Goal: Find specific page/section: Find specific page/section

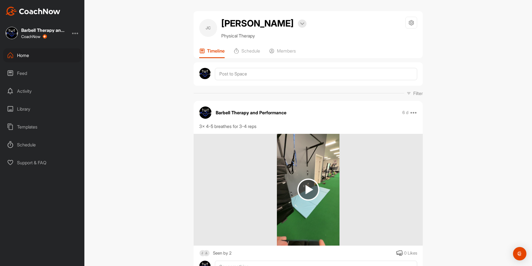
click at [24, 54] on div "Home" at bounding box center [42, 55] width 79 height 14
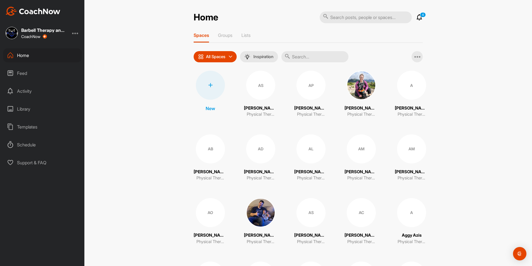
drag, startPoint x: 316, startPoint y: 57, endPoint x: 321, endPoint y: 56, distance: 5.3
click at [316, 56] on input "text" at bounding box center [315, 56] width 67 height 11
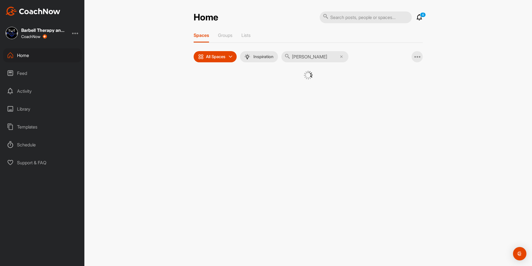
type input "[PERSON_NAME]"
click at [298, 92] on div "L" at bounding box center [306, 85] width 29 height 29
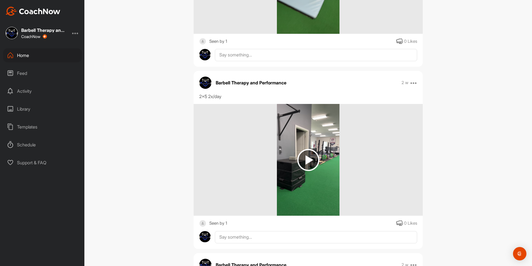
scroll to position [241, 0]
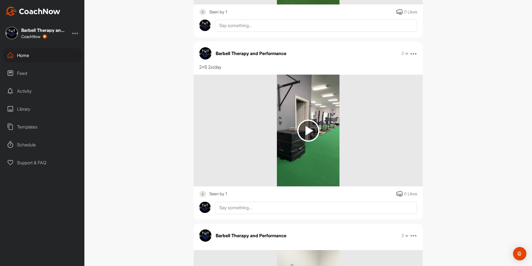
click at [305, 132] on img at bounding box center [309, 131] width 22 height 22
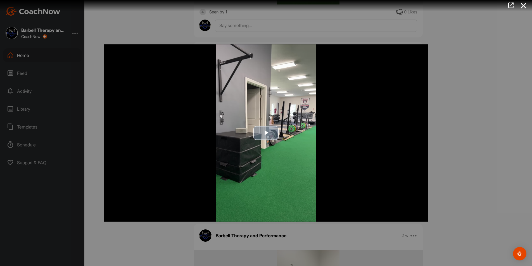
click at [266, 133] on span "Video Player" at bounding box center [266, 133] width 0 height 0
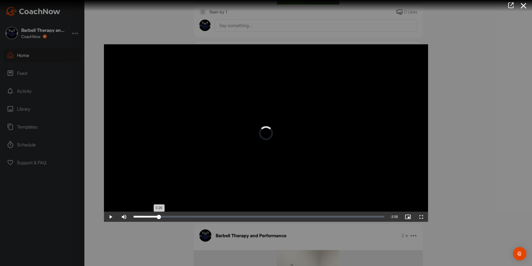
click at [159, 216] on div "Loaded : 2.81% 0:26 0:26" at bounding box center [259, 217] width 256 height 10
click at [254, 217] on div "Loaded : 12.01% 2:06 0:28" at bounding box center [259, 217] width 251 height 2
click at [449, 139] on div at bounding box center [266, 133] width 532 height 266
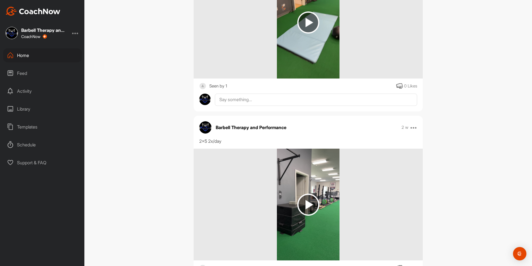
scroll to position [67, 0]
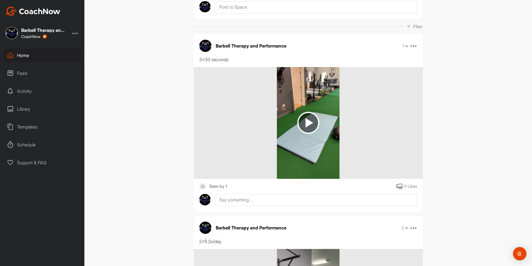
click at [301, 125] on img at bounding box center [309, 123] width 22 height 22
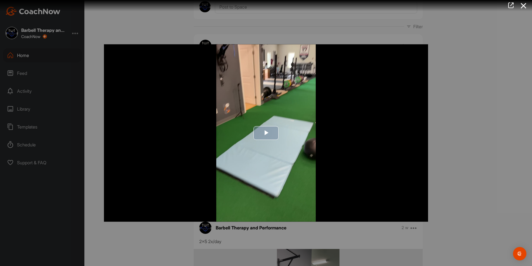
click at [266, 133] on span "Video Player" at bounding box center [266, 133] width 0 height 0
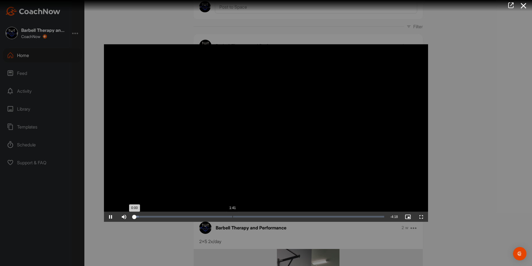
click at [233, 218] on div "Loaded : 2.01% 1:41 0:00" at bounding box center [259, 217] width 256 height 10
click at [458, 169] on div at bounding box center [266, 133] width 532 height 266
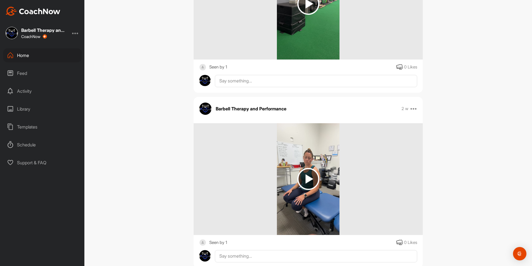
scroll to position [369, 0]
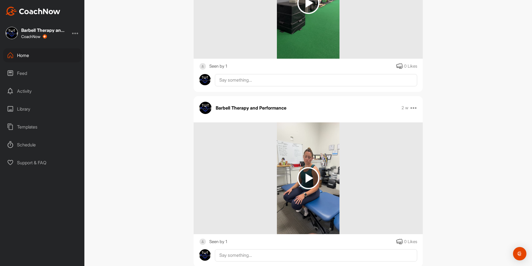
click at [307, 179] on img at bounding box center [309, 178] width 22 height 22
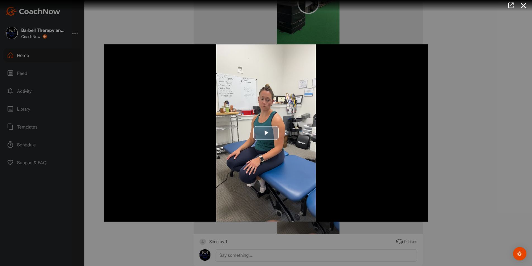
click at [266, 133] on span "Video Player" at bounding box center [266, 133] width 0 height 0
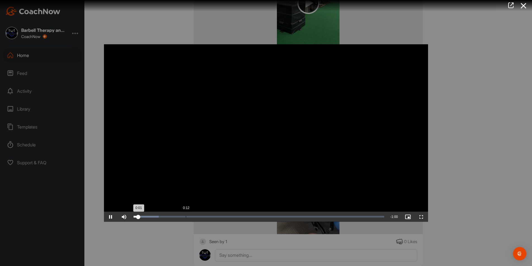
click at [185, 216] on div "Loaded : 10.02% 0:12 0:01" at bounding box center [259, 217] width 251 height 2
click at [218, 217] on div "Loaded : 34.05% 0:20 0:18" at bounding box center [259, 217] width 251 height 2
click at [266, 217] on div "Loaded : 40.64% 0:31 0:21" at bounding box center [259, 217] width 251 height 2
click at [474, 166] on div at bounding box center [266, 133] width 532 height 266
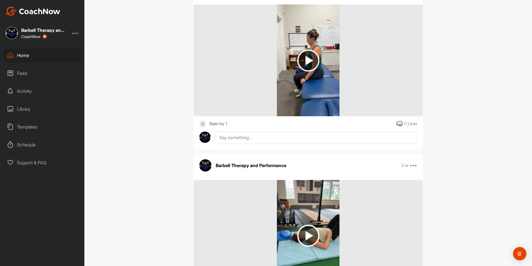
scroll to position [676, 0]
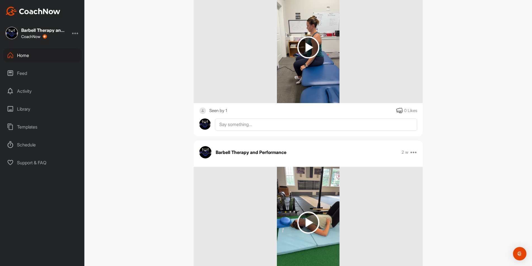
click at [299, 49] on img at bounding box center [309, 47] width 22 height 22
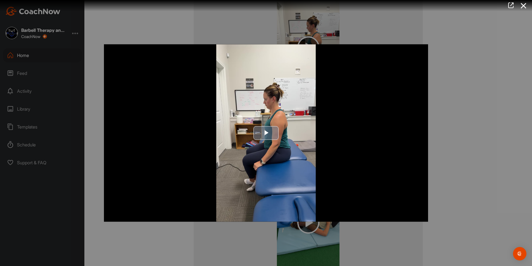
click at [266, 133] on span "Video Player" at bounding box center [266, 133] width 0 height 0
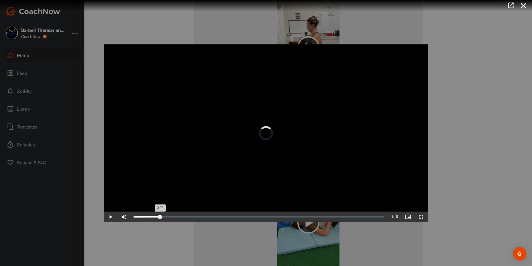
click at [160, 216] on div "Loaded : 4.92% 0:08 0:08" at bounding box center [259, 217] width 251 height 2
click at [476, 112] on div at bounding box center [266, 133] width 532 height 266
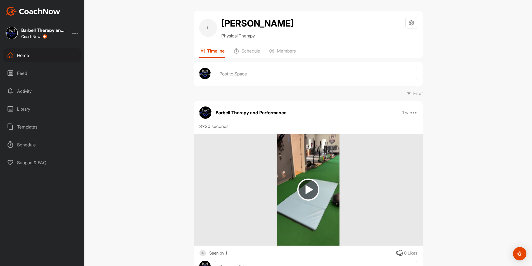
scroll to position [109, 0]
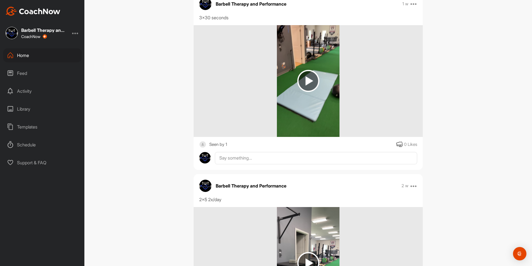
click at [306, 81] on img at bounding box center [309, 81] width 22 height 22
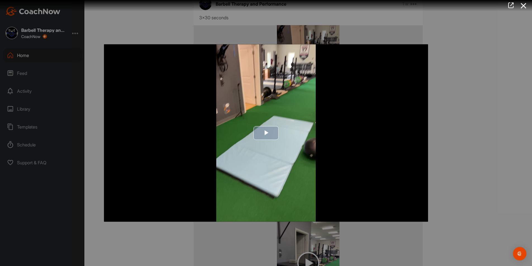
click at [266, 133] on span "Video Player" at bounding box center [266, 133] width 0 height 0
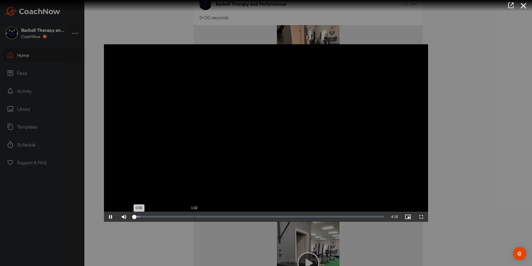
click at [194, 218] on div "Loaded : 2.42% 1:02 0:00" at bounding box center [259, 217] width 256 height 10
click at [490, 102] on div at bounding box center [266, 133] width 532 height 266
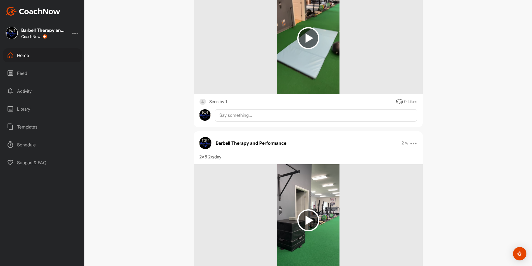
scroll to position [155, 0]
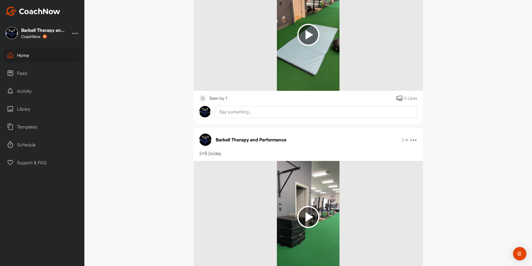
click at [311, 212] on img at bounding box center [309, 217] width 22 height 22
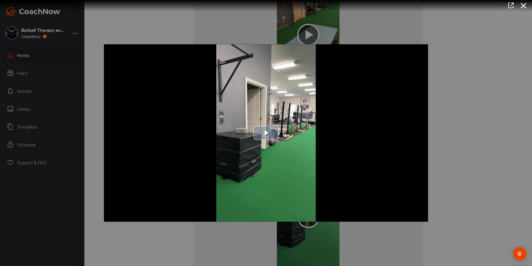
click at [266, 133] on span "Video Player" at bounding box center [266, 133] width 0 height 0
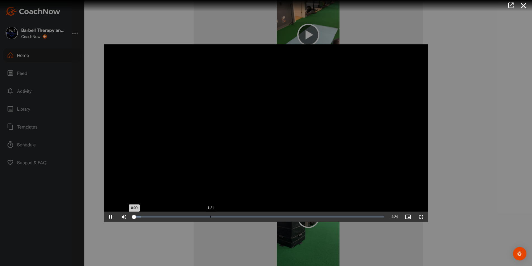
click at [210, 218] on div "Loaded : 2.95% 1:21 0:00" at bounding box center [259, 217] width 256 height 10
click at [270, 220] on div "Loaded : 32.15% 2:19 1:21" at bounding box center [259, 217] width 256 height 10
click at [456, 142] on div at bounding box center [266, 133] width 532 height 266
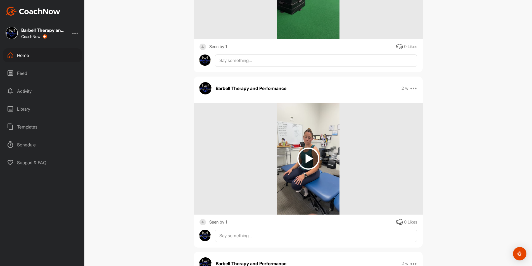
scroll to position [390, 0]
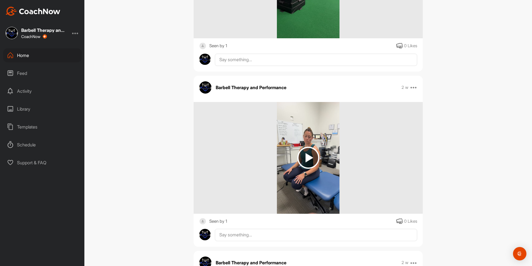
click at [309, 159] on img at bounding box center [309, 158] width 22 height 22
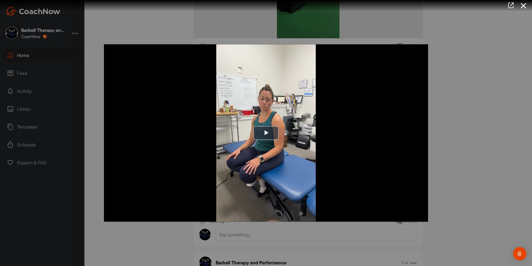
click at [487, 107] on div at bounding box center [266, 133] width 532 height 266
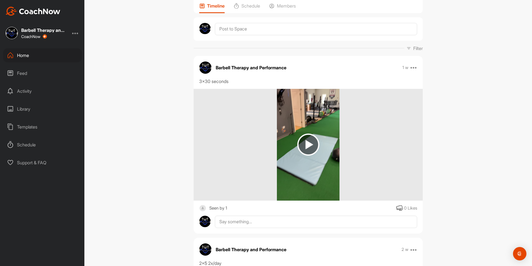
scroll to position [0, 0]
